Goal: Transaction & Acquisition: Book appointment/travel/reservation

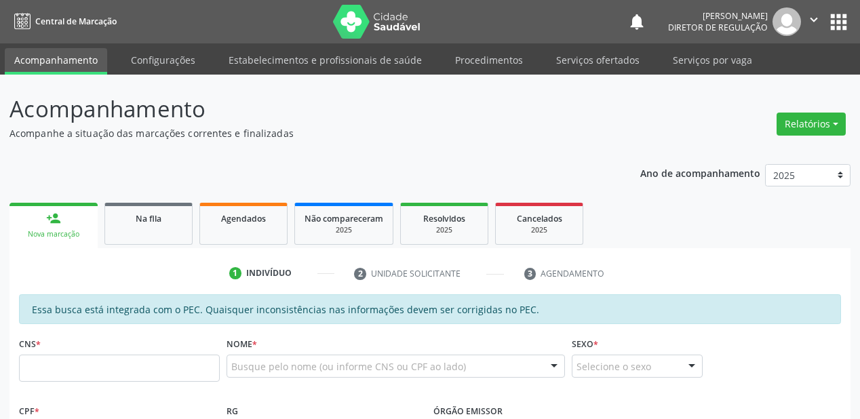
click at [109, 378] on input "text" at bounding box center [119, 368] width 201 height 27
type input "705 0028 8968 5654"
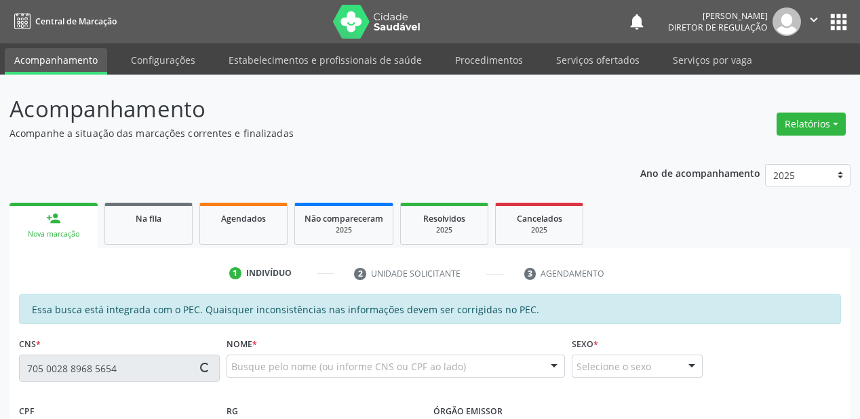
scroll to position [271, 0]
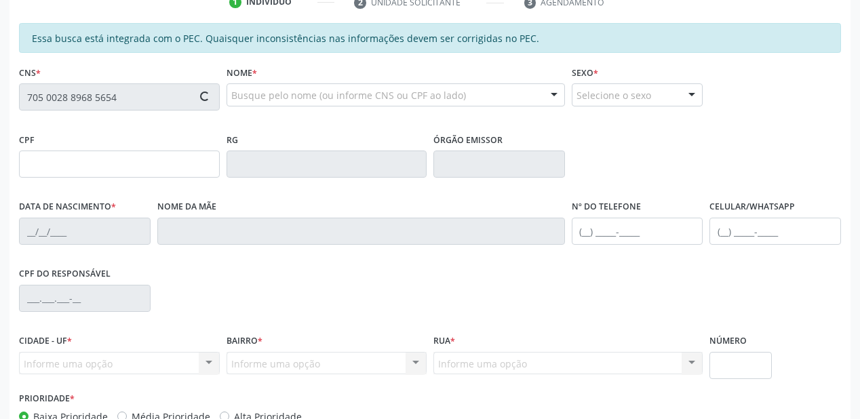
type input "083.394.098-83"
type input "[DATE]"
type input "[PERSON_NAME]"
type input "[PHONE_NUMBER]"
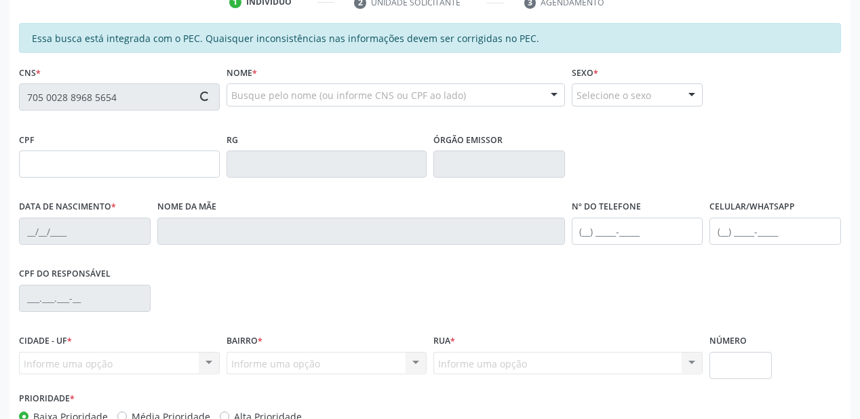
type input "000.130.338-40"
type input "S/N"
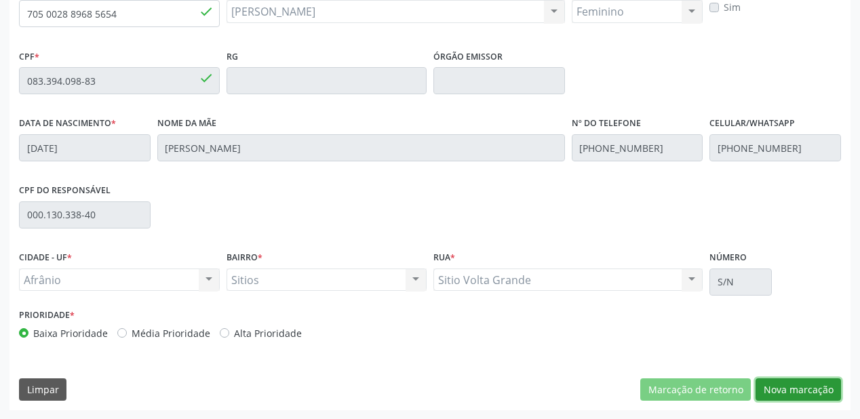
click at [778, 391] on button "Nova marcação" at bounding box center [798, 389] width 85 height 23
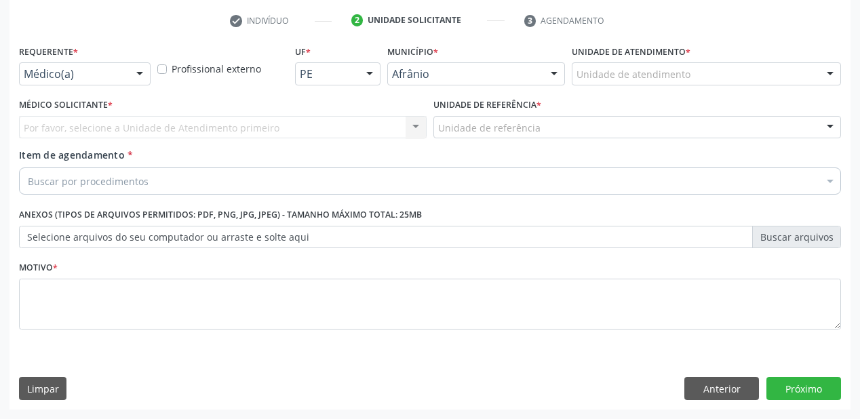
scroll to position [252, 0]
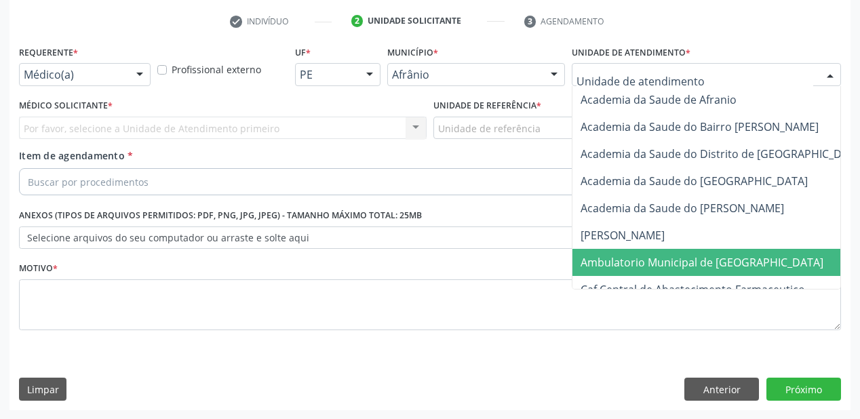
drag, startPoint x: 633, startPoint y: 262, endPoint x: 507, endPoint y: 171, distance: 154.9
click at [632, 262] on span "Ambulatorio Municipal de [GEOGRAPHIC_DATA]" at bounding box center [702, 262] width 243 height 15
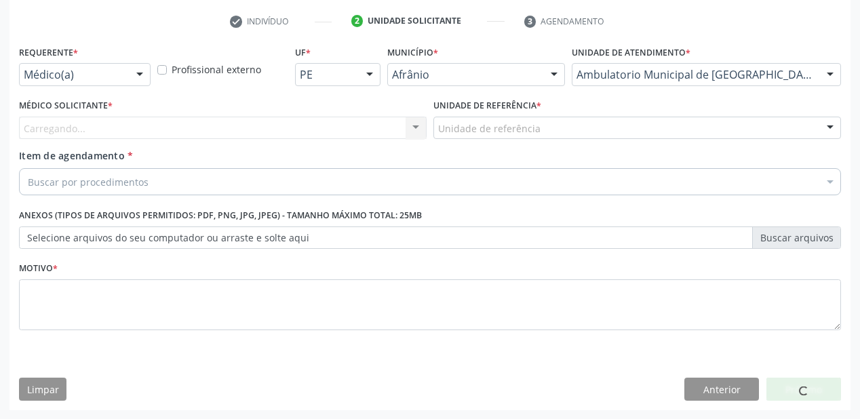
drag, startPoint x: 480, startPoint y: 138, endPoint x: 476, endPoint y: 185, distance: 47.0
click at [480, 138] on div "Unidade de referência ESF de Extrema ESF de Barra das Melancias ESF [PERSON_NAM…" at bounding box center [637, 128] width 408 height 23
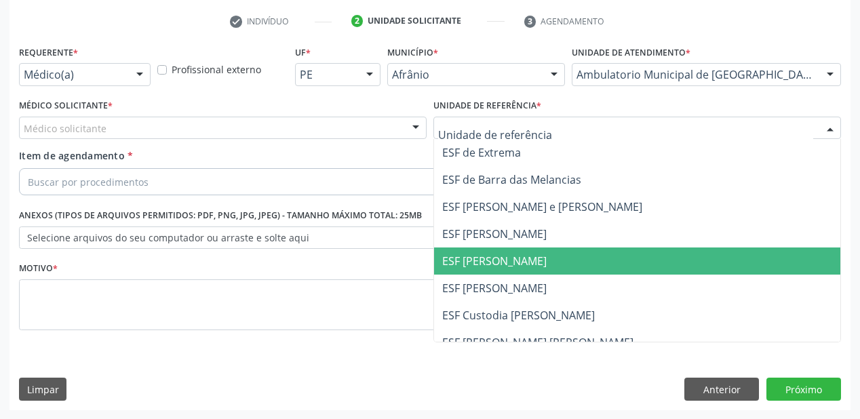
click at [480, 255] on span "ESF [PERSON_NAME]" at bounding box center [494, 261] width 104 height 15
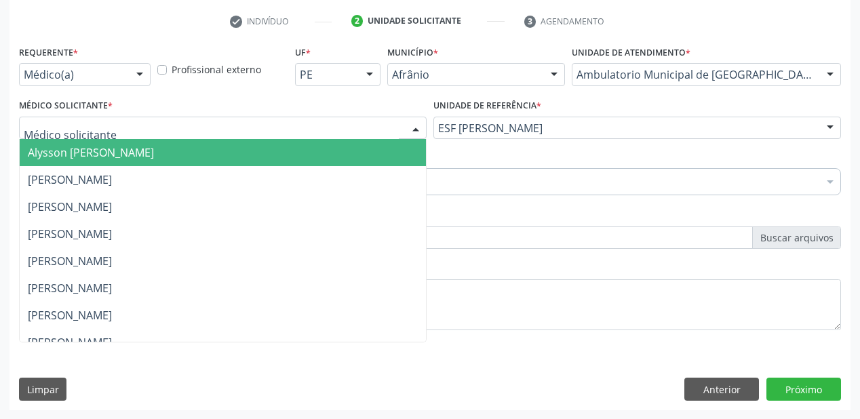
click at [88, 153] on span "Alysson [PERSON_NAME]" at bounding box center [91, 152] width 126 height 15
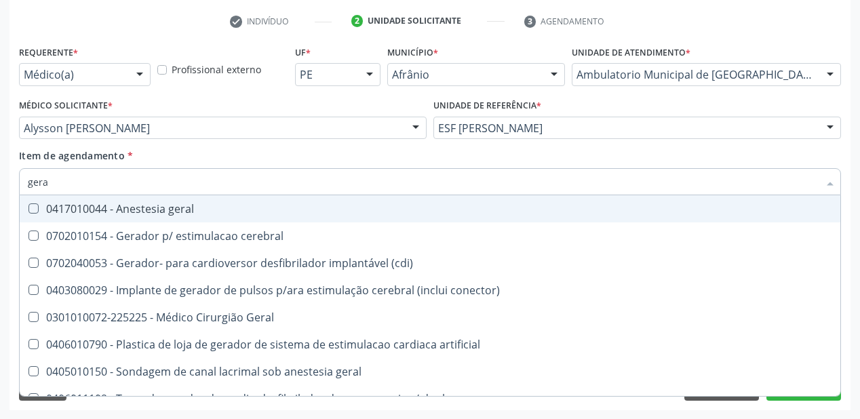
type input "geral"
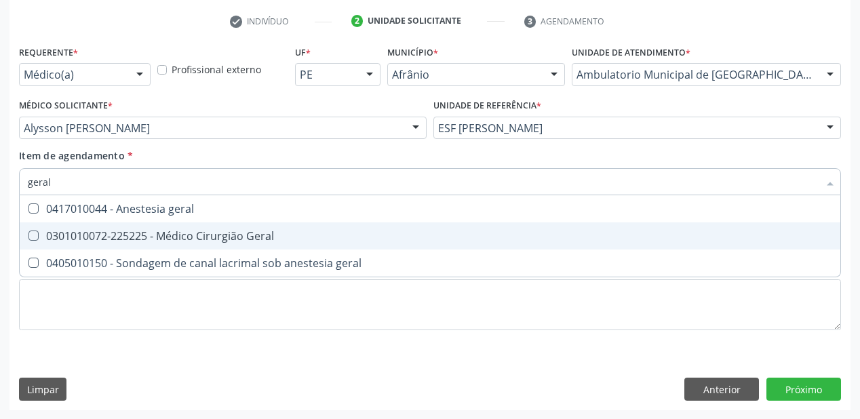
click at [75, 231] on div "0301010072-225225 - Médico Cirurgião Geral" at bounding box center [430, 236] width 804 height 11
checkbox Geral "true"
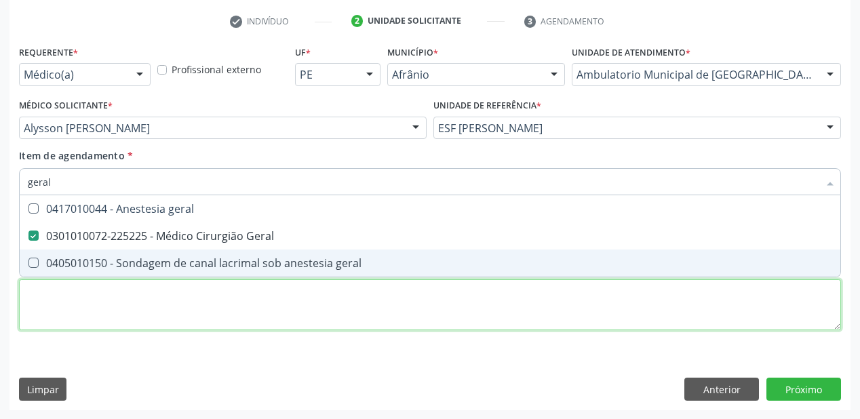
click at [52, 308] on div "Requerente * Médico(a) Médico(a) Enfermeiro(a) Paciente Nenhum resultado encont…" at bounding box center [430, 195] width 822 height 307
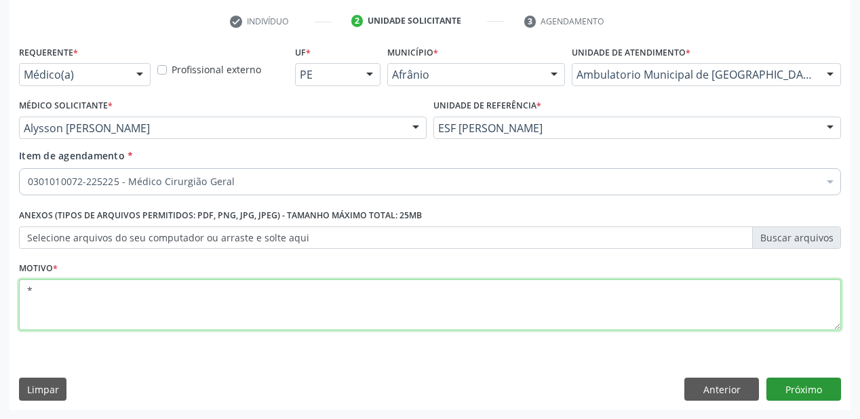
type textarea "*"
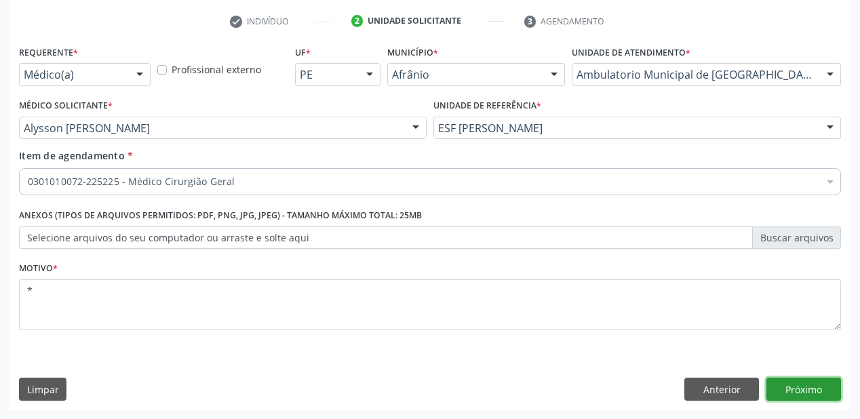
click at [770, 395] on button "Próximo" at bounding box center [803, 389] width 75 height 23
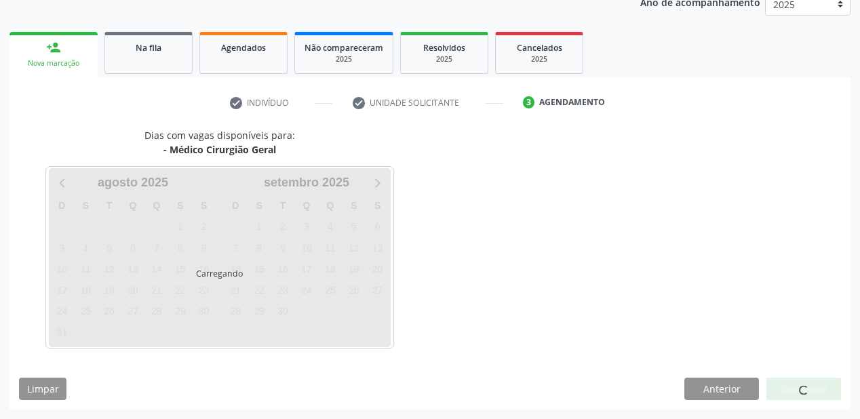
scroll to position [170, 0]
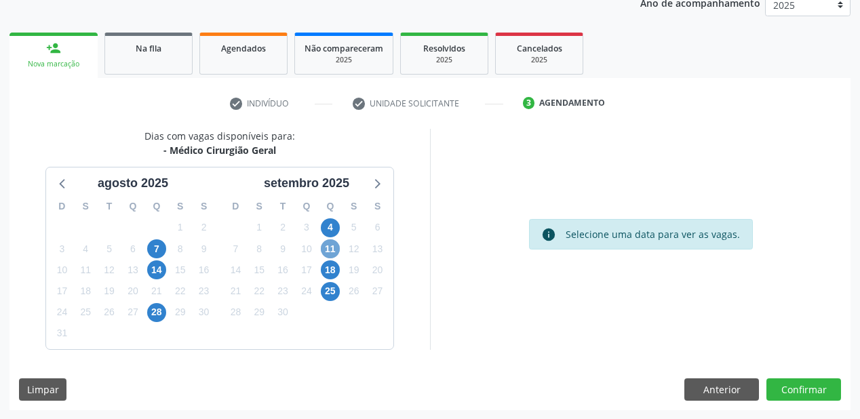
click at [330, 248] on span "11" at bounding box center [330, 248] width 19 height 19
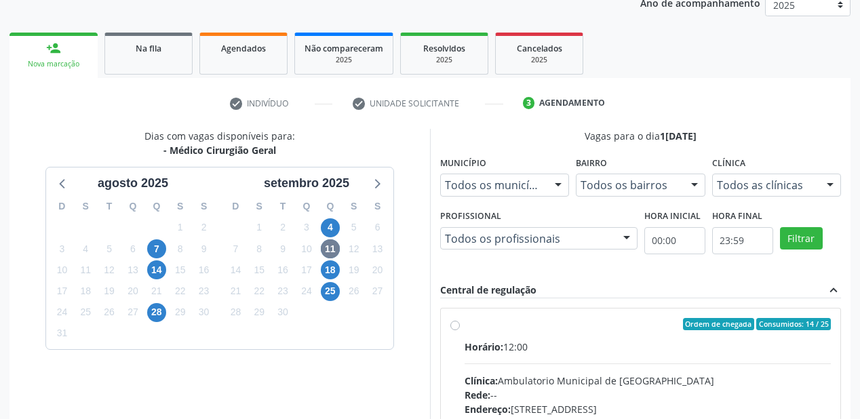
click at [638, 345] on div "Horário: 12:00" at bounding box center [648, 347] width 366 height 14
click at [460, 330] on input "Ordem de chegada Consumidos: 14 / 25 Horário: 12:00 Clínica: Ambulatorio Munici…" at bounding box center [454, 324] width 9 height 12
radio input "true"
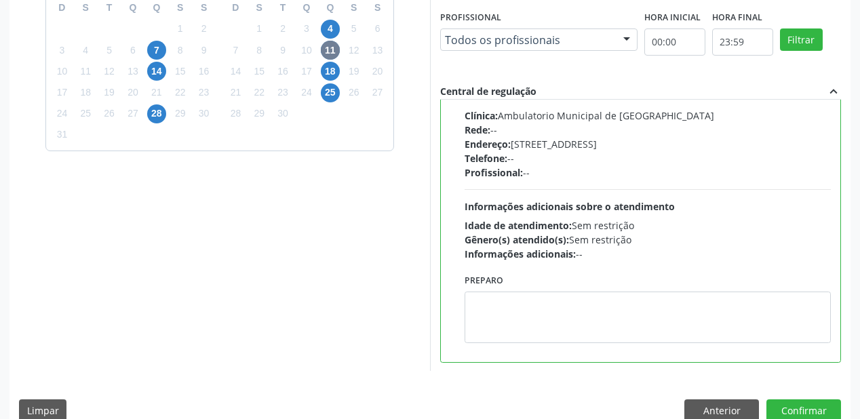
scroll to position [391, 0]
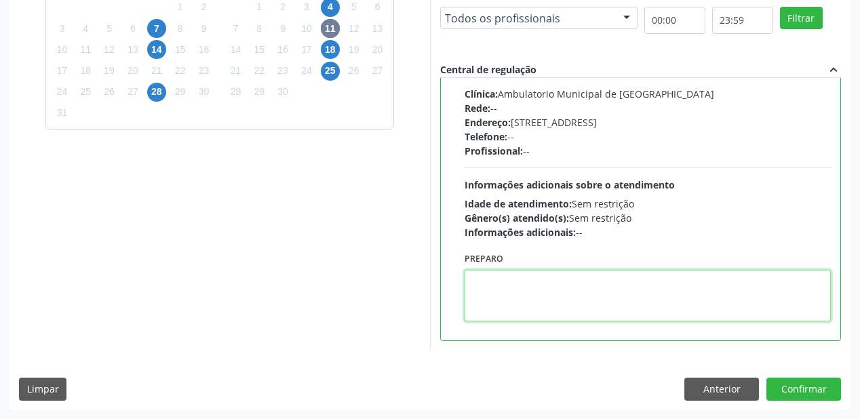
click at [554, 294] on textarea at bounding box center [648, 296] width 366 height 52
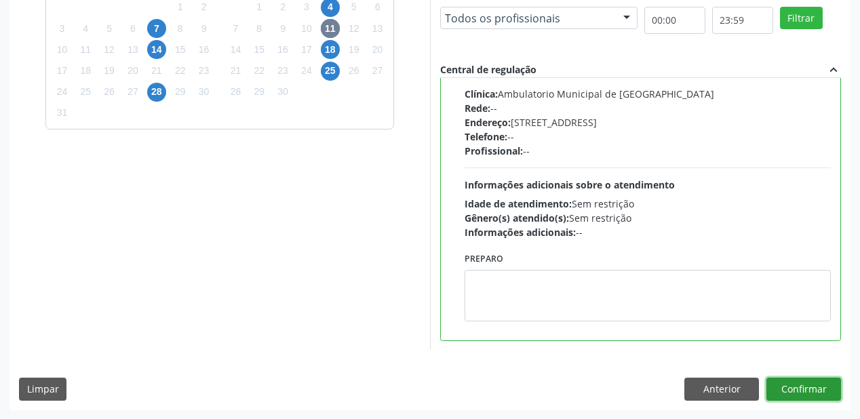
click at [784, 383] on button "Confirmar" at bounding box center [803, 389] width 75 height 23
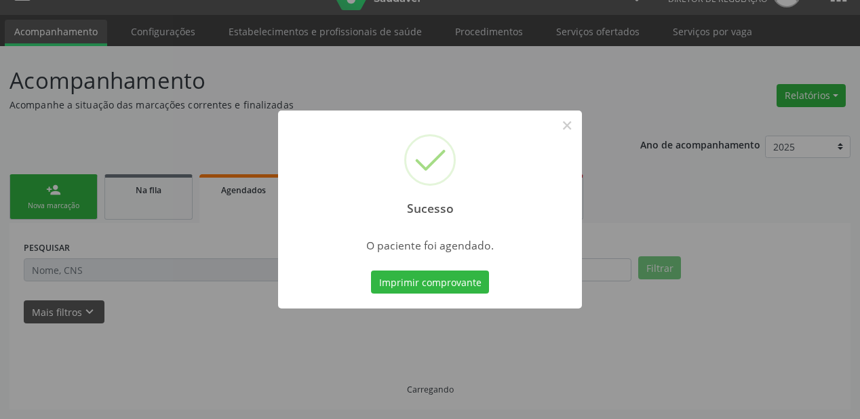
scroll to position [27, 0]
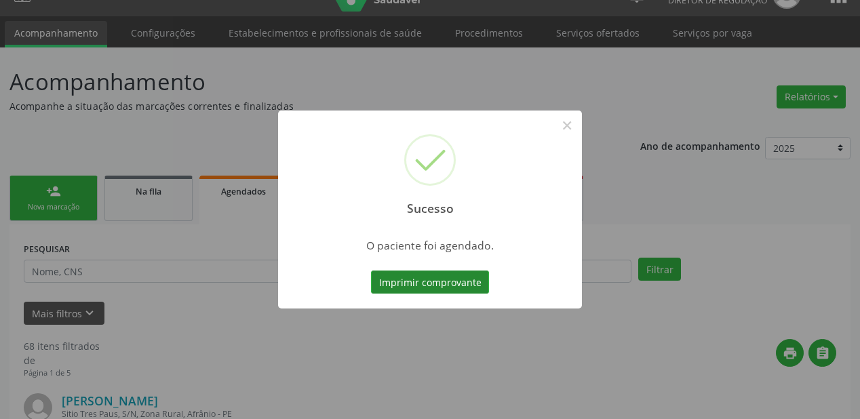
click at [424, 281] on button "Imprimir comprovante" at bounding box center [430, 282] width 118 height 23
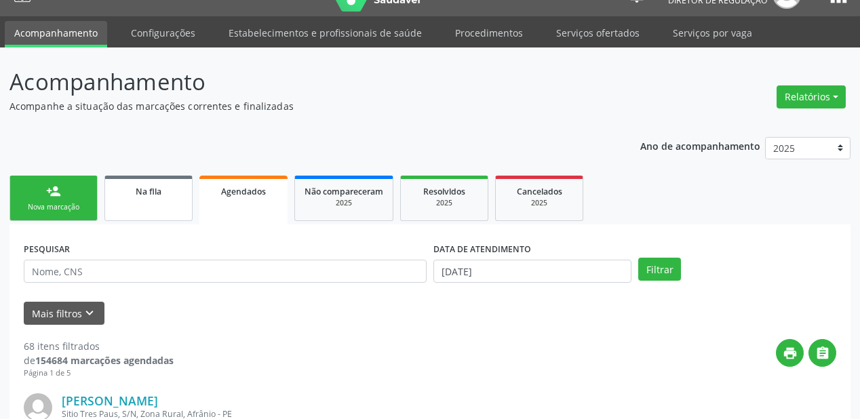
click at [157, 189] on span "Na fila" at bounding box center [149, 192] width 26 height 12
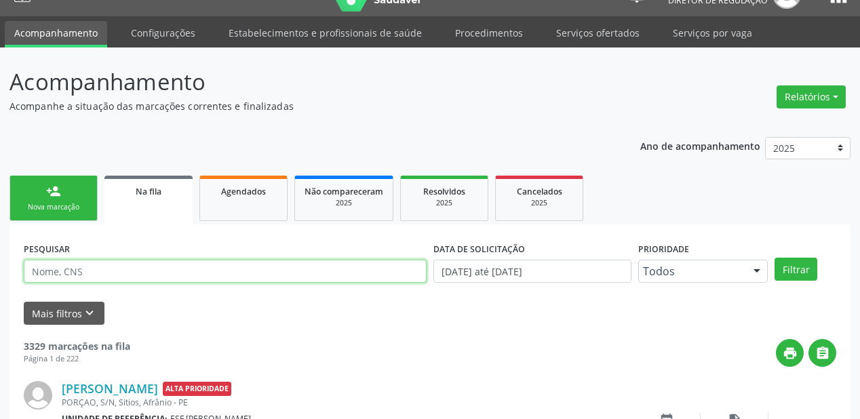
click at [95, 269] on input "text" at bounding box center [225, 271] width 403 height 23
type input "708204140348540"
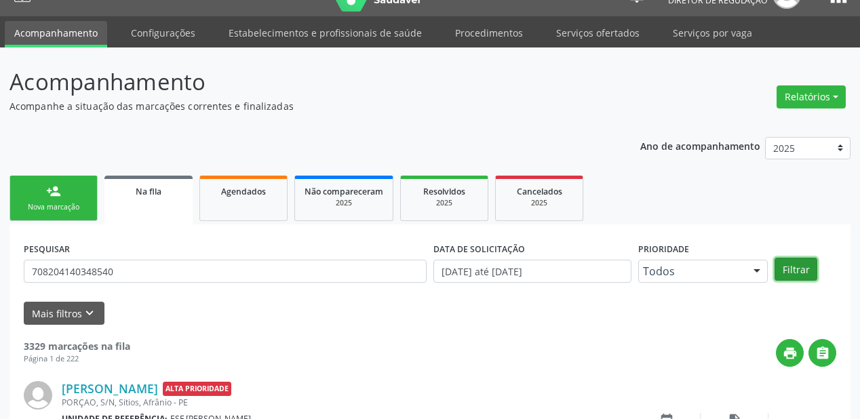
click at [797, 267] on button "Filtrar" at bounding box center [796, 269] width 43 height 23
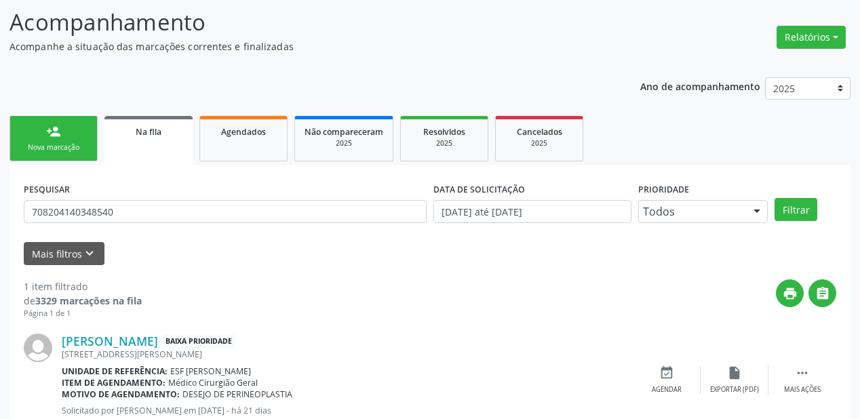
scroll to position [130, 0]
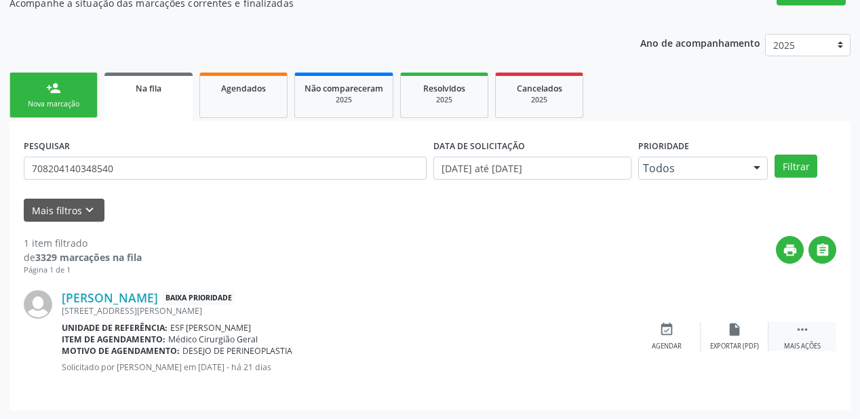
click at [800, 328] on icon "" at bounding box center [802, 329] width 15 height 15
click at [461, 330] on icon "event_available" at bounding box center [463, 329] width 15 height 15
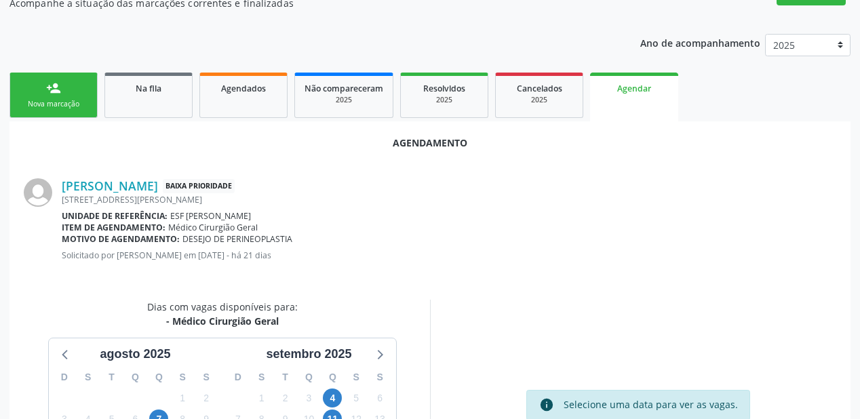
scroll to position [286, 0]
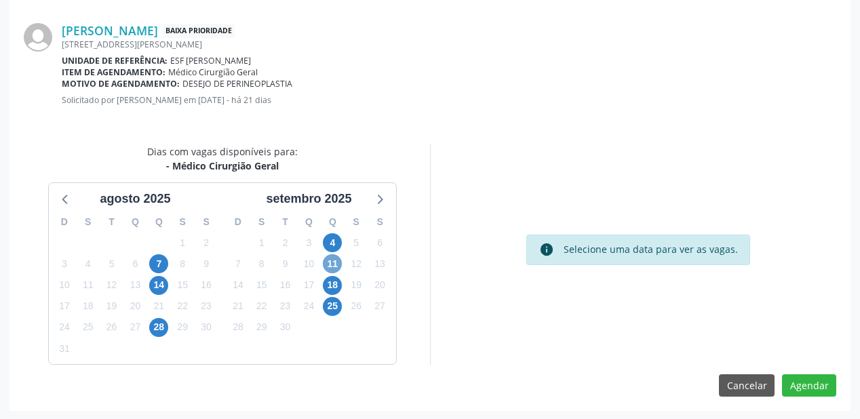
click at [336, 263] on span "11" at bounding box center [332, 263] width 19 height 19
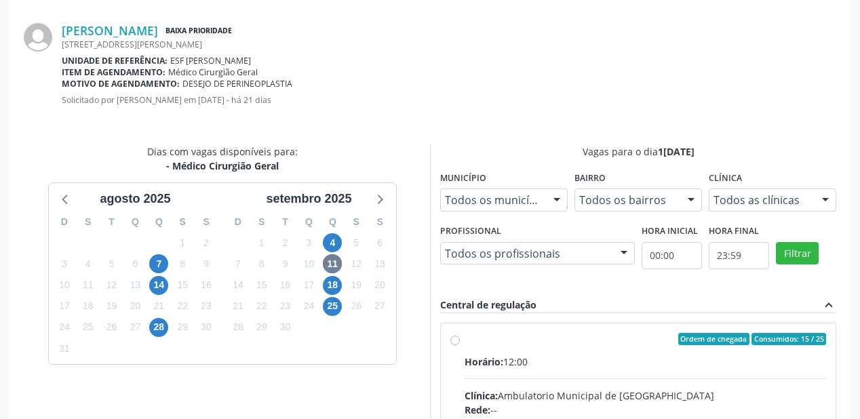
click at [648, 333] on div "Ordem de chegada Consumidos: 15 / 25" at bounding box center [646, 339] width 362 height 12
click at [460, 333] on input "Ordem de chegada Consumidos: 15 / 25 Horário: 12:00 Clínica: Ambulatorio Munici…" at bounding box center [454, 339] width 9 height 12
radio input "true"
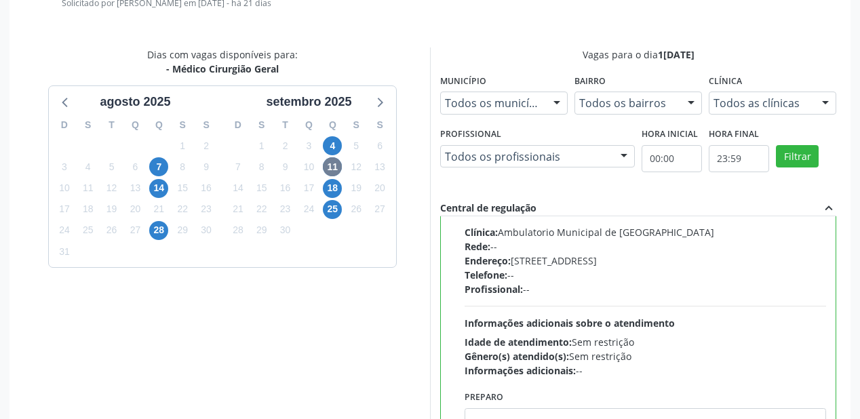
scroll to position [506, 0]
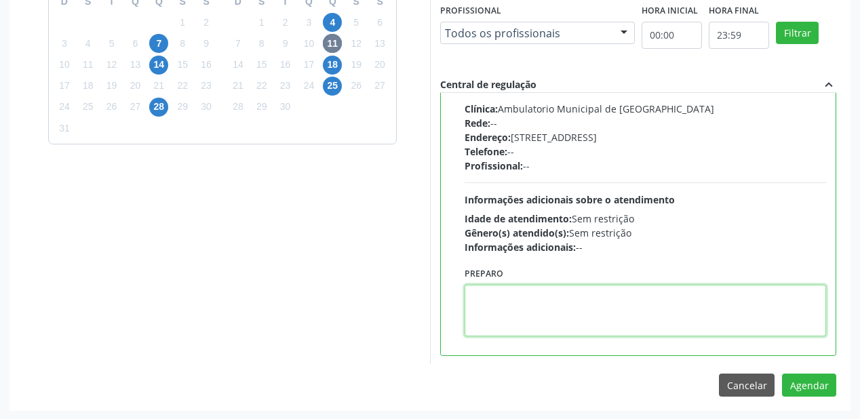
click at [509, 307] on textarea at bounding box center [646, 311] width 362 height 52
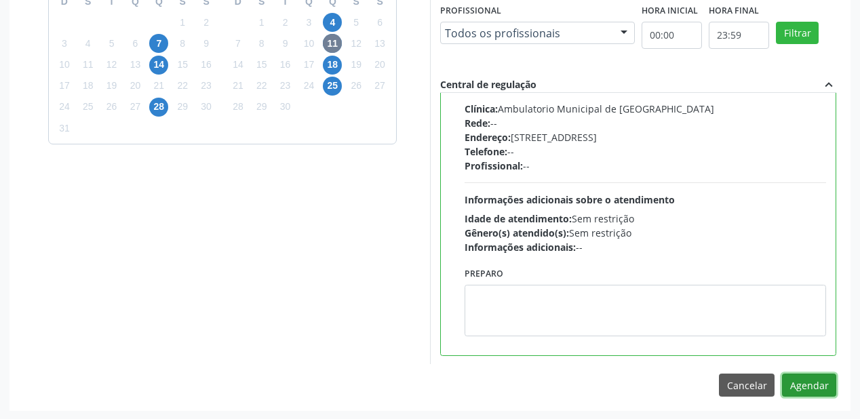
click at [794, 382] on button "Agendar" at bounding box center [809, 385] width 54 height 23
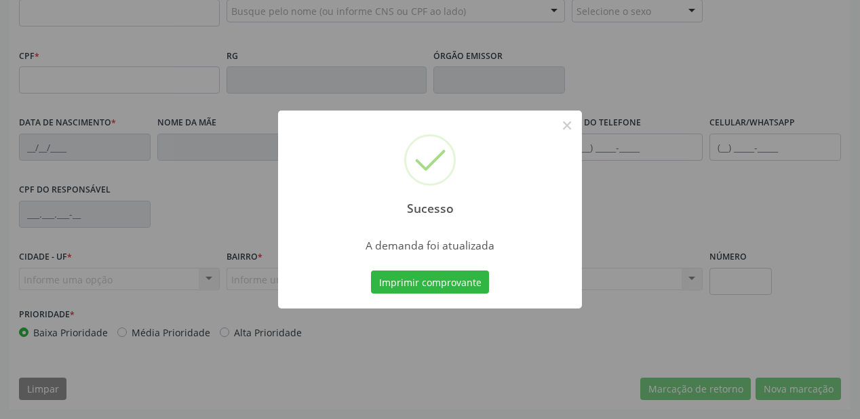
scroll to position [355, 0]
click at [449, 280] on button "Imprimir comprovante" at bounding box center [430, 282] width 118 height 23
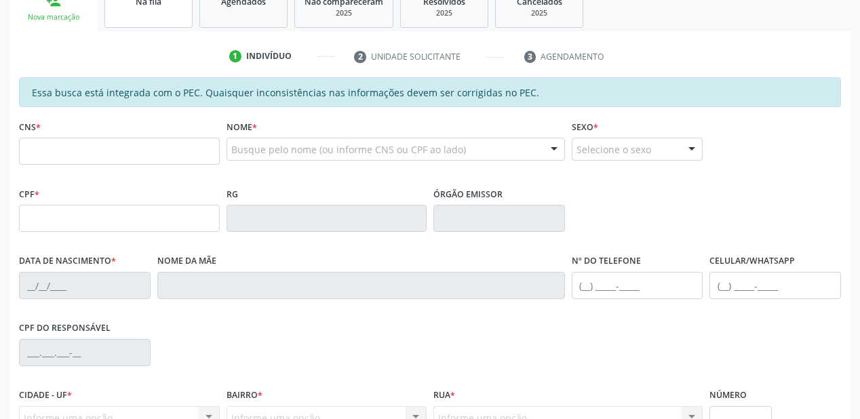
scroll to position [192, 0]
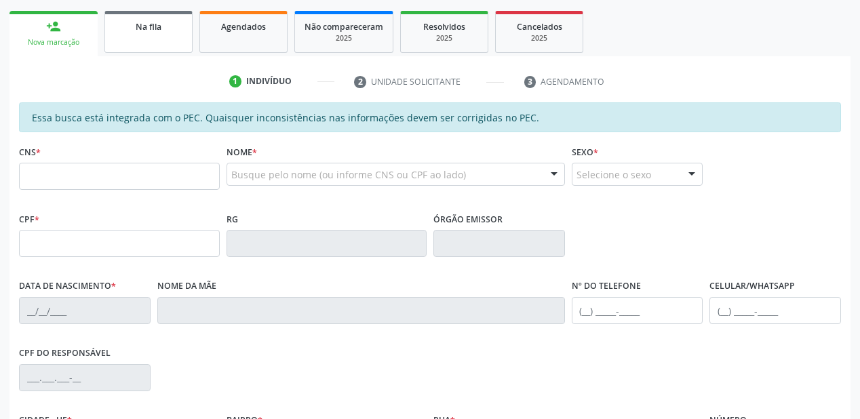
click at [145, 35] on link "Na fila" at bounding box center [148, 32] width 88 height 42
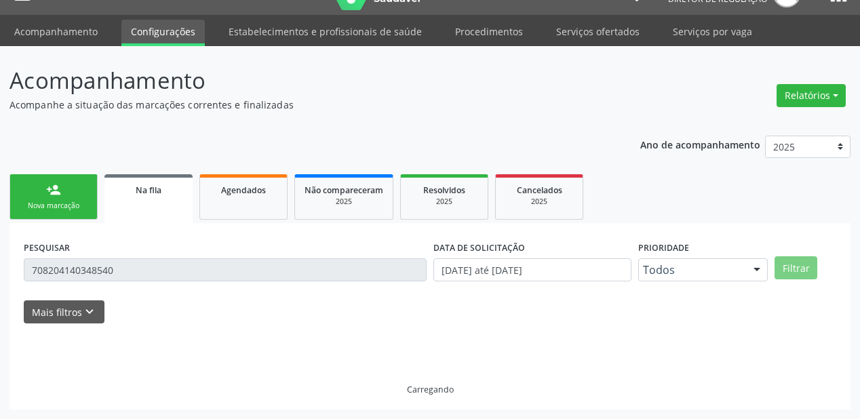
scroll to position [27, 0]
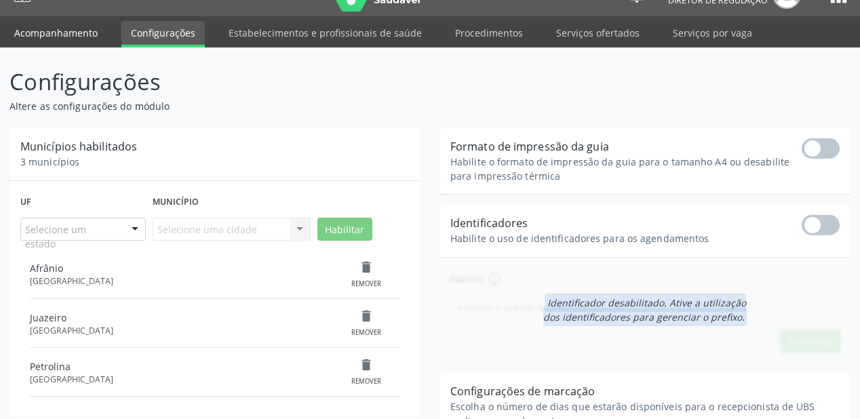
click at [50, 33] on link "Acompanhamento" at bounding box center [56, 33] width 102 height 24
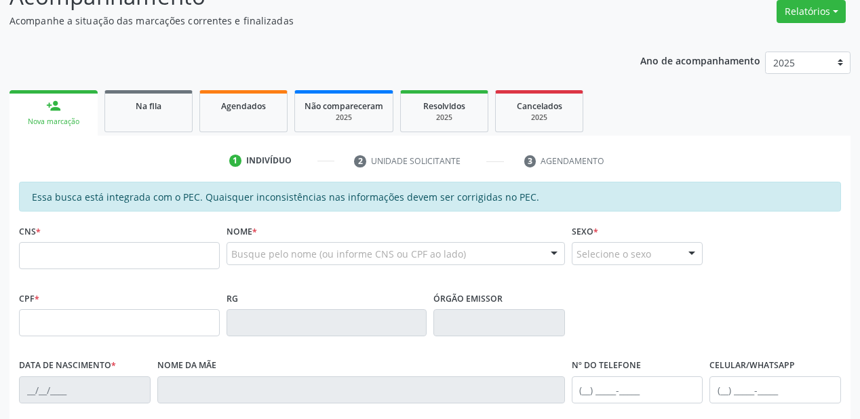
scroll to position [109, 0]
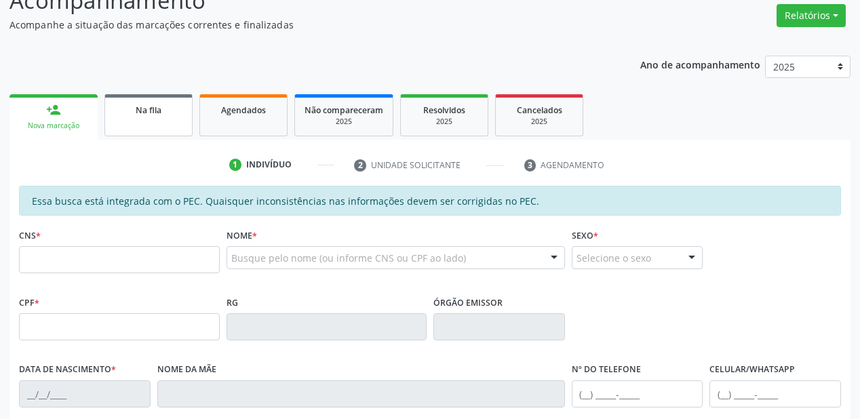
click at [151, 117] on link "Na fila" at bounding box center [148, 115] width 88 height 42
click at [151, 117] on div "Acompanhamento Acompanhe a situação das marcações correntes e finalizadas Relat…" at bounding box center [429, 320] width 841 height 673
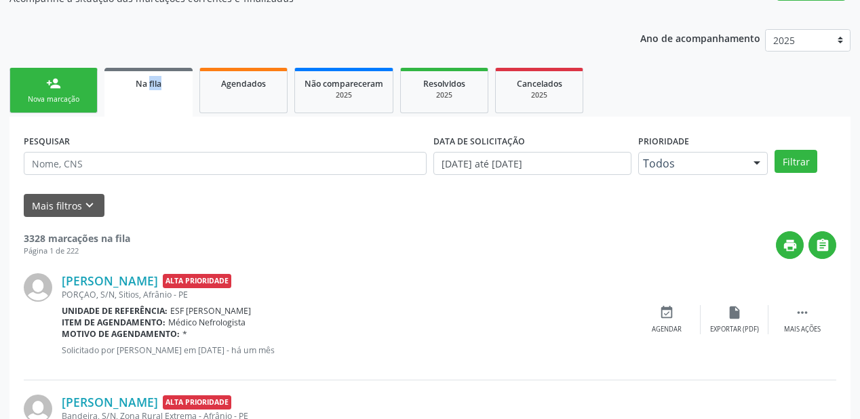
scroll to position [136, 0]
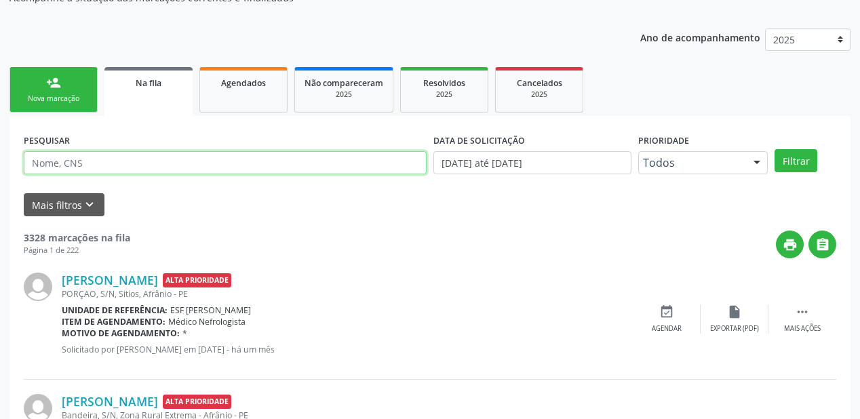
click at [78, 166] on input "text" at bounding box center [225, 162] width 403 height 23
type input "700507968958555"
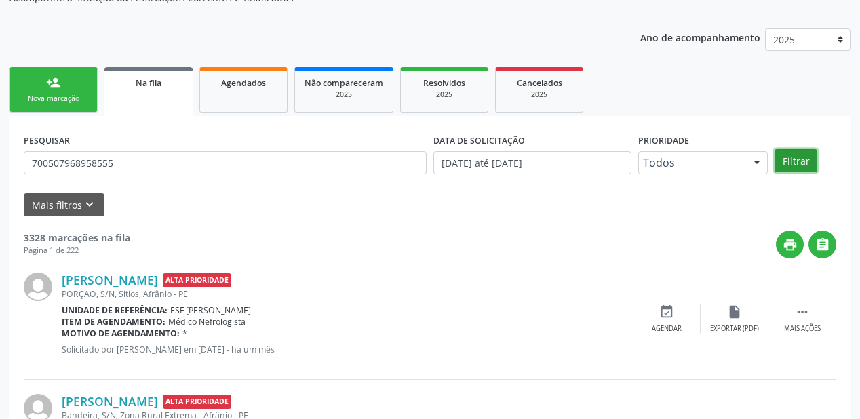
click at [793, 157] on button "Filtrar" at bounding box center [796, 160] width 43 height 23
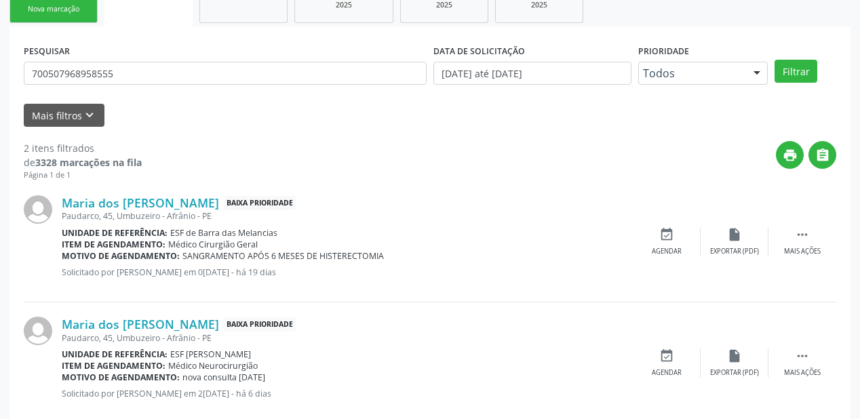
scroll to position [252, 0]
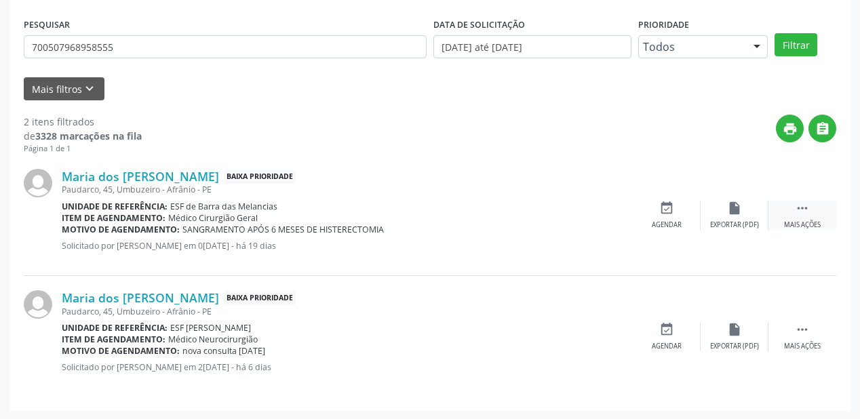
click at [809, 206] on icon "" at bounding box center [802, 208] width 15 height 15
click at [469, 212] on icon "event_available" at bounding box center [463, 208] width 15 height 15
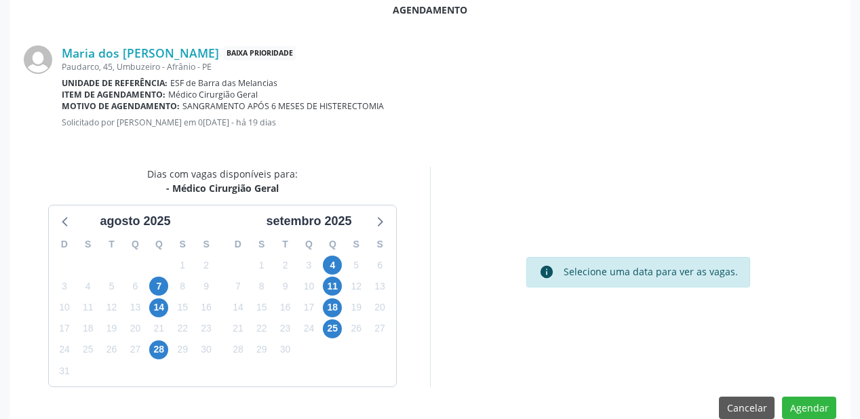
scroll to position [271, 0]
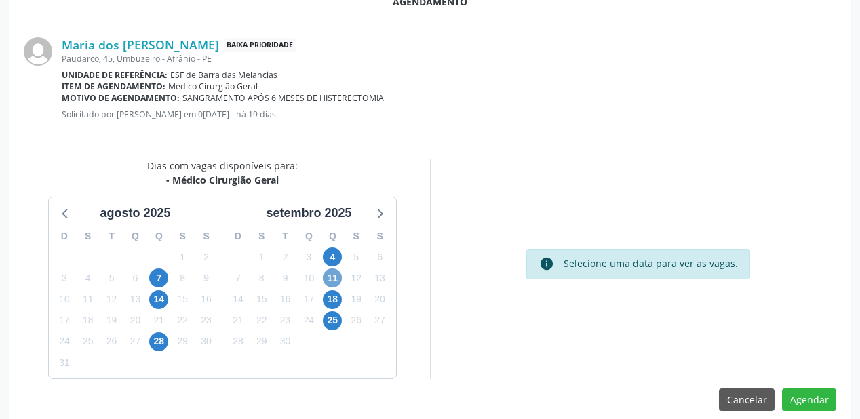
click at [328, 279] on span "11" at bounding box center [332, 278] width 19 height 19
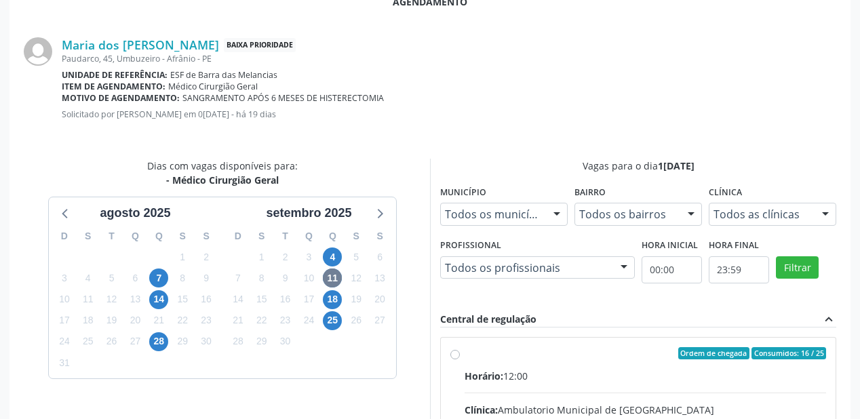
click at [600, 357] on div "Ordem de chegada Consumidos: 16 / 25" at bounding box center [646, 353] width 362 height 12
click at [460, 357] on input "Ordem de chegada Consumidos: 16 / 25 Horário: 12:00 Clínica: Ambulatorio Munici…" at bounding box center [454, 353] width 9 height 12
radio input "true"
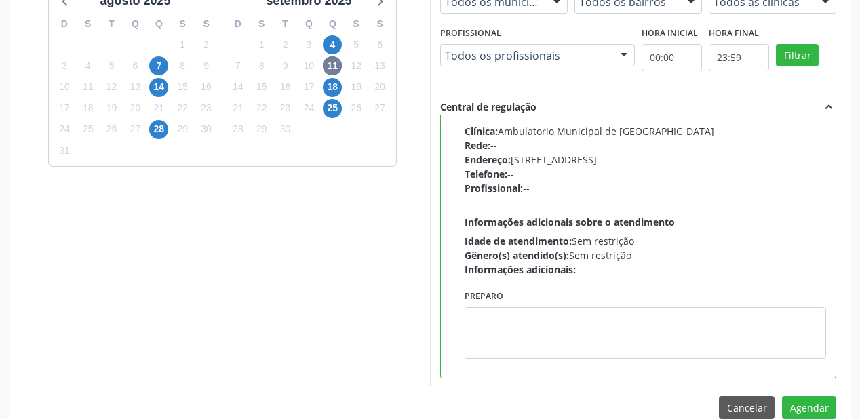
scroll to position [488, 0]
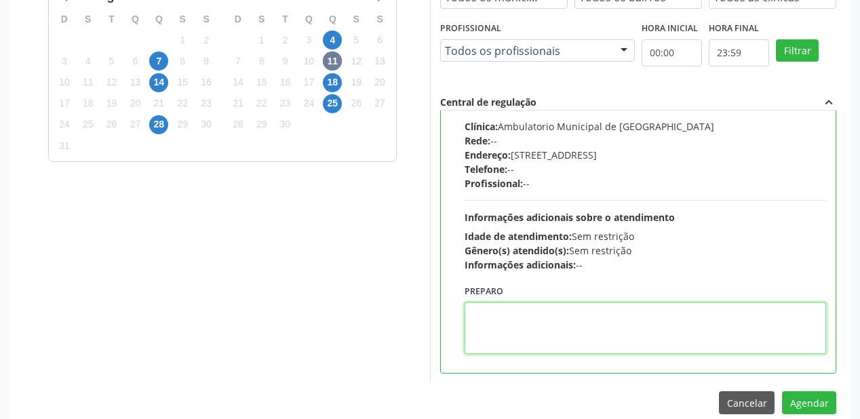
click at [542, 323] on textarea at bounding box center [646, 329] width 362 height 52
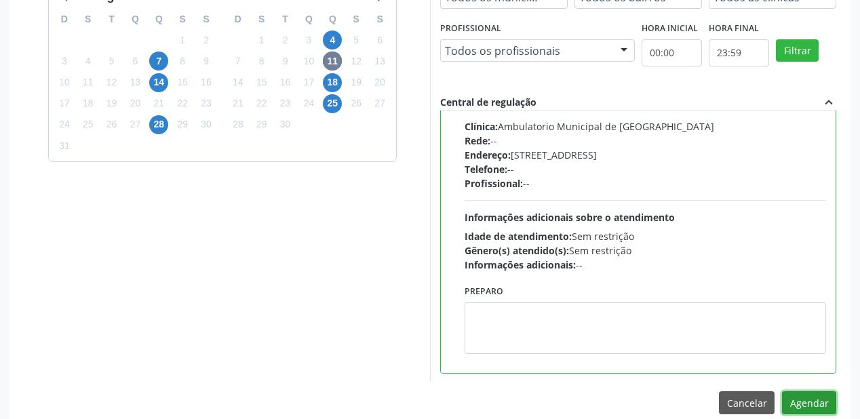
click at [796, 395] on button "Agendar" at bounding box center [809, 402] width 54 height 23
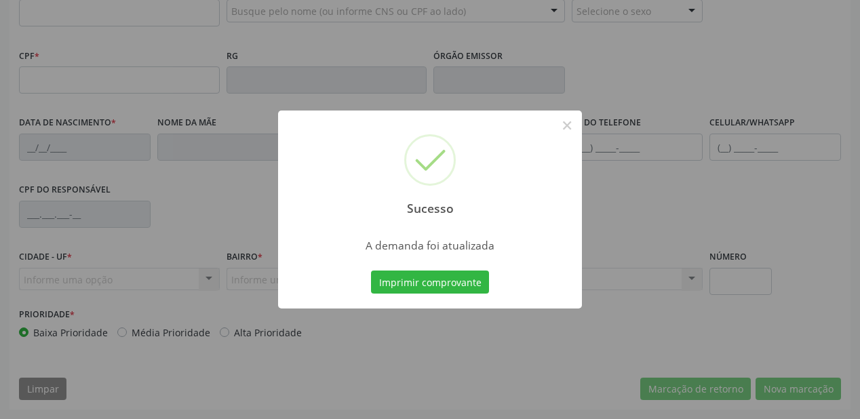
scroll to position [355, 0]
click at [418, 279] on button "Imprimir comprovante" at bounding box center [430, 282] width 118 height 23
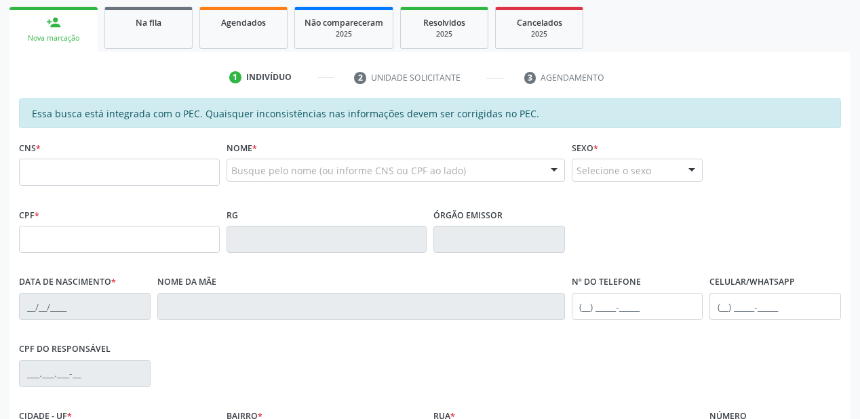
scroll to position [192, 0]
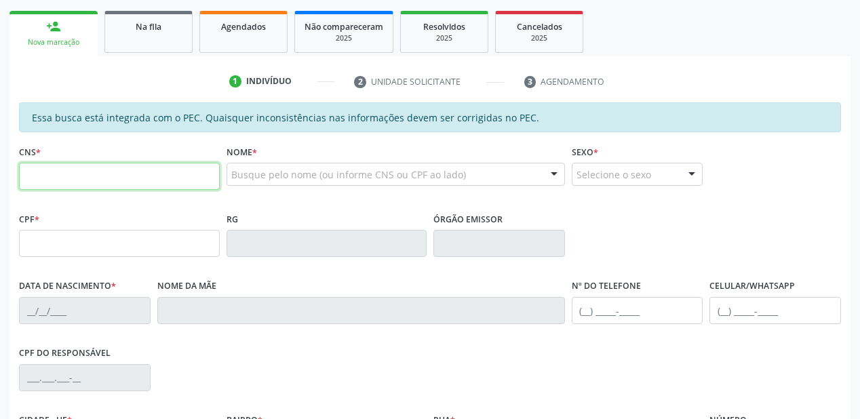
click at [123, 173] on input "text" at bounding box center [119, 176] width 201 height 27
type input "705 0018 4257 2755"
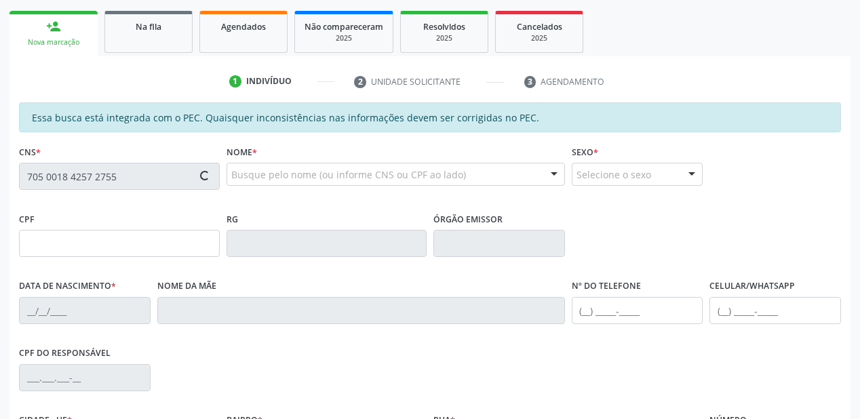
type input "755.316.314-72"
type input "3[DATE]"
type input "[PERSON_NAME]"
type input "[PHONE_NUMBER]"
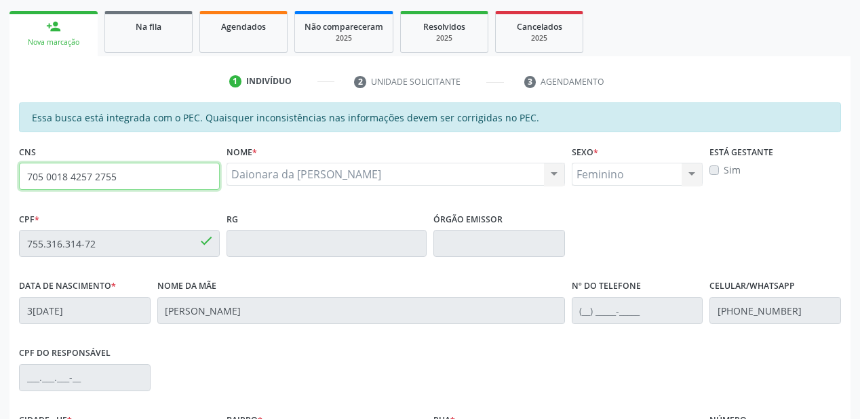
drag, startPoint x: 119, startPoint y: 176, endPoint x: 12, endPoint y: 178, distance: 107.9
click at [12, 178] on div "Essa busca está integrada com o PEC. Quaisquer inconsistências nas informações …" at bounding box center [429, 337] width 841 height 471
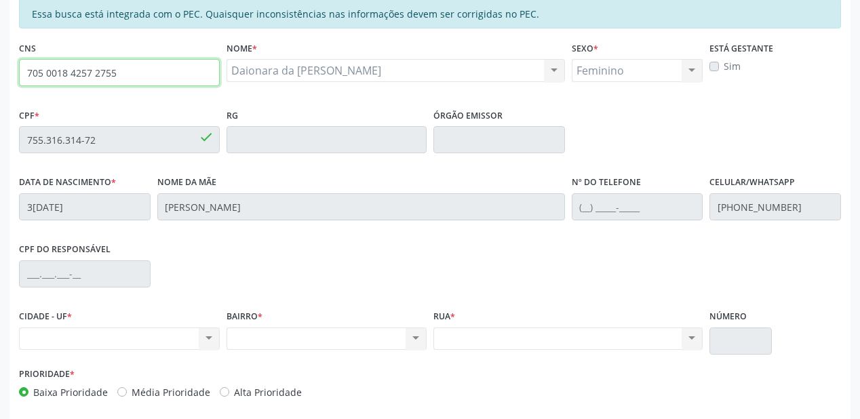
scroll to position [300, 0]
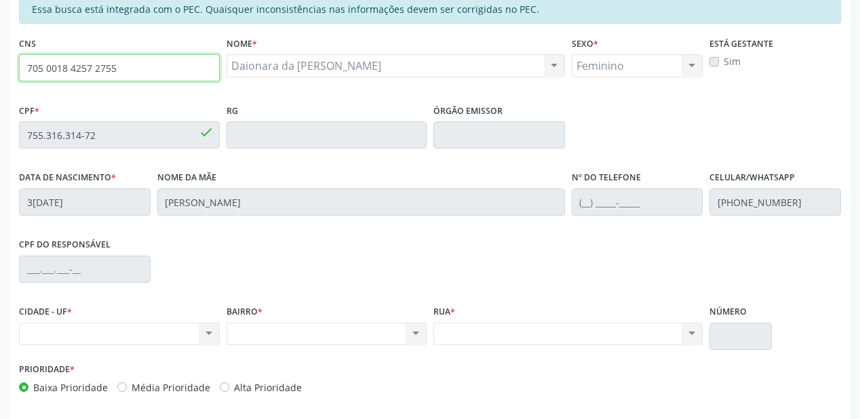
click at [123, 66] on input "705 0018 4257 2755" at bounding box center [119, 67] width 201 height 27
